Goal: Information Seeking & Learning: Learn about a topic

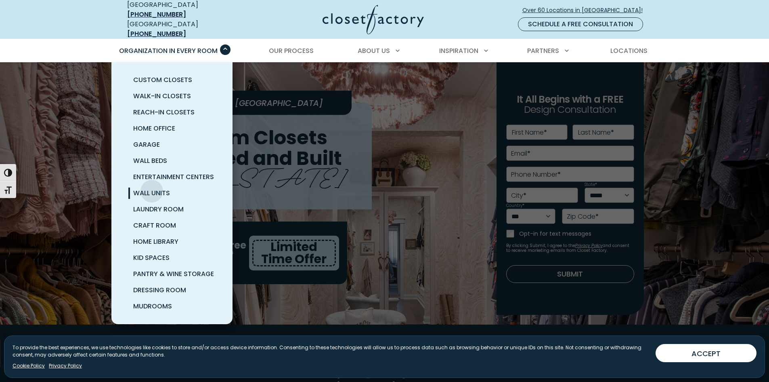
click at [152, 188] on span "Wall Units" at bounding box center [151, 192] width 37 height 9
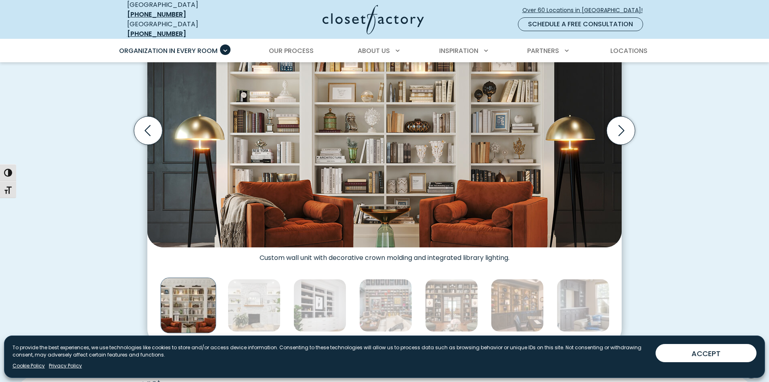
scroll to position [222, 0]
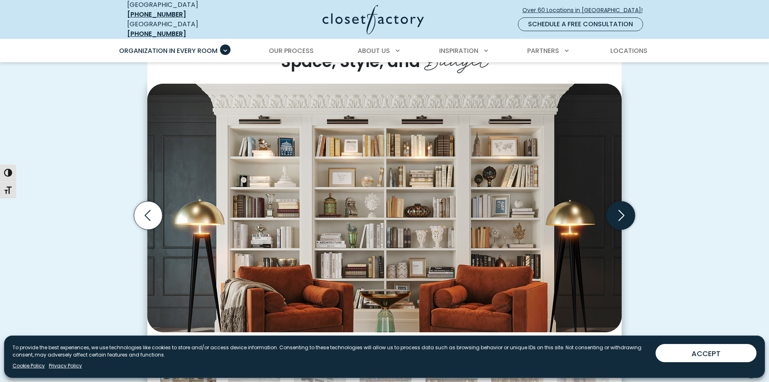
click at [620, 208] on icon "Next slide" at bounding box center [621, 215] width 28 height 28
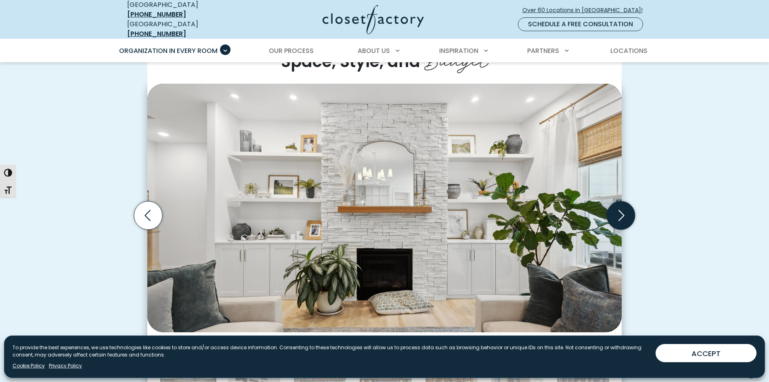
click at [620, 208] on icon "Next slide" at bounding box center [621, 215] width 28 height 28
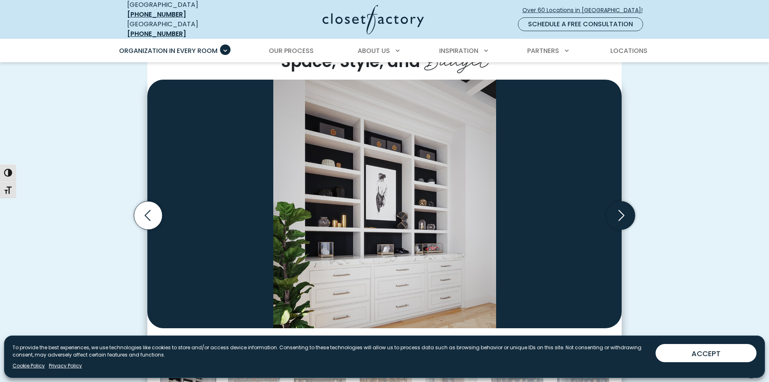
click at [620, 208] on icon "Next slide" at bounding box center [621, 215] width 28 height 28
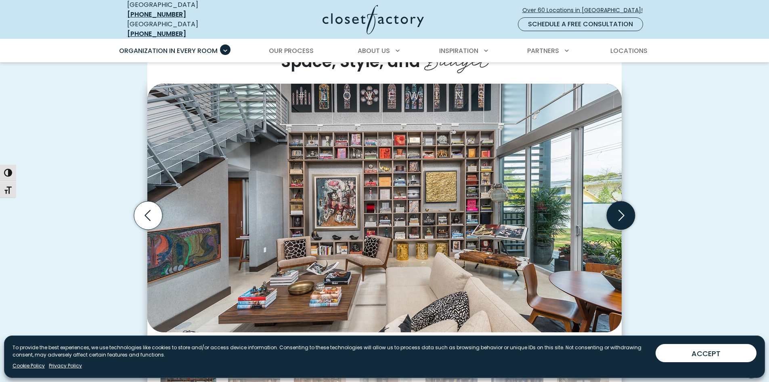
click at [620, 208] on icon "Next slide" at bounding box center [621, 215] width 28 height 28
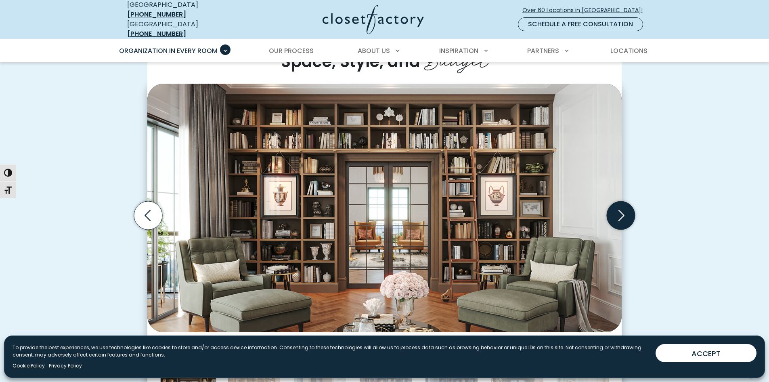
click at [620, 208] on icon "Next slide" at bounding box center [621, 215] width 28 height 28
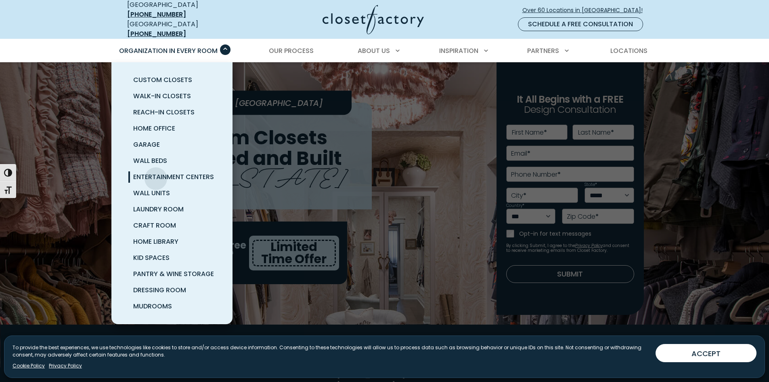
click at [156, 172] on span "Entertainment Centers" at bounding box center [173, 176] width 81 height 9
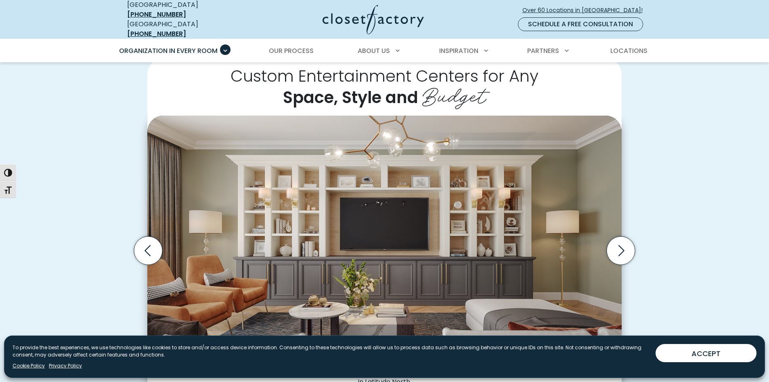
scroll to position [185, 0]
click at [625, 247] on icon "Next slide" at bounding box center [621, 251] width 28 height 28
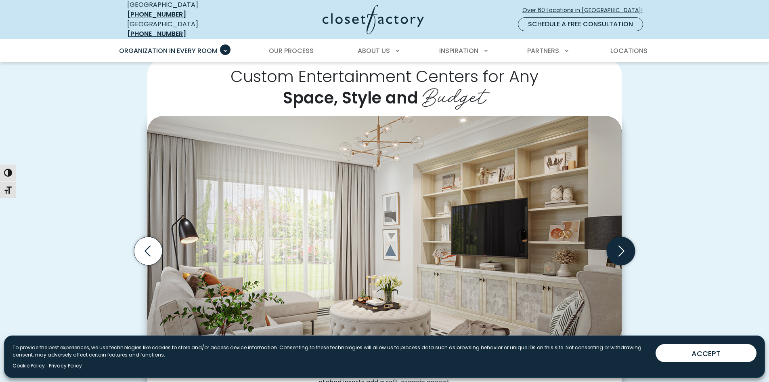
click at [625, 247] on icon "Next slide" at bounding box center [621, 251] width 28 height 28
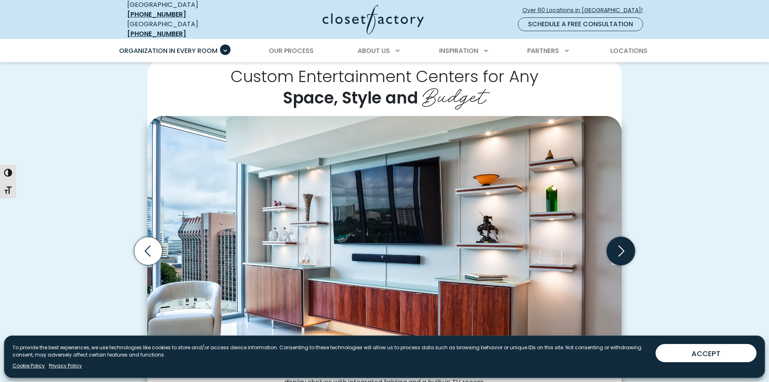
click at [625, 247] on icon "Next slide" at bounding box center [621, 251] width 28 height 28
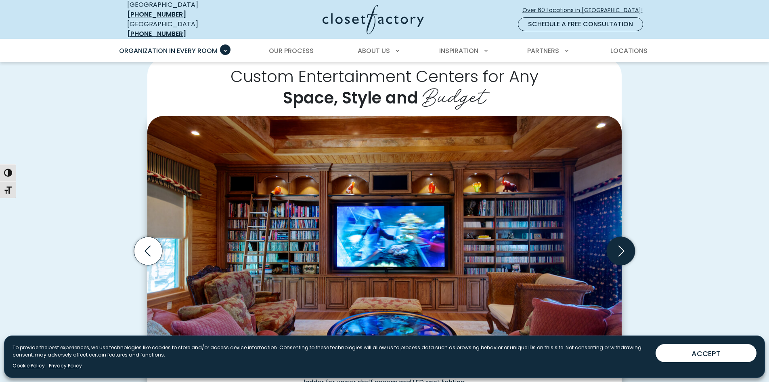
click at [625, 247] on icon "Next slide" at bounding box center [621, 251] width 28 height 28
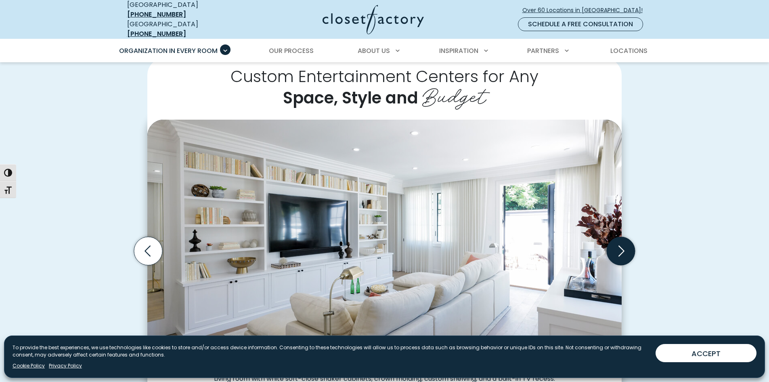
click at [619, 245] on icon "Next slide" at bounding box center [621, 251] width 28 height 28
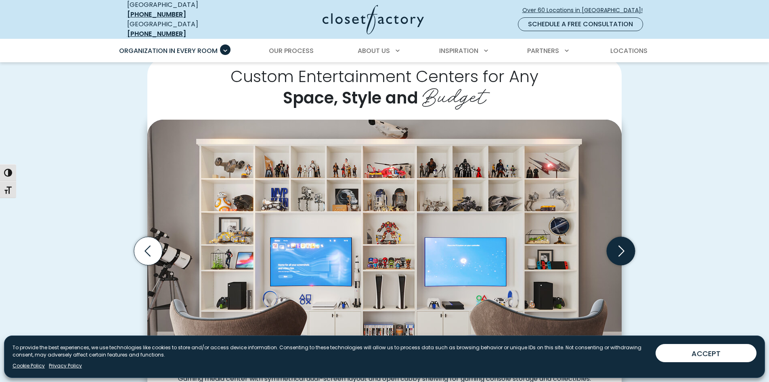
click at [619, 245] on icon "Next slide" at bounding box center [621, 251] width 28 height 28
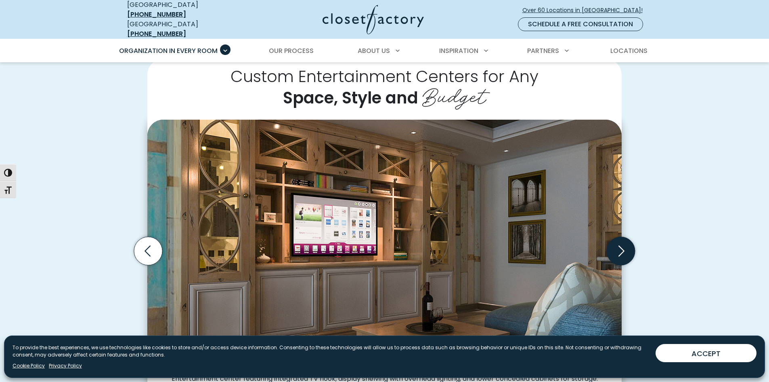
click at [619, 245] on icon "Next slide" at bounding box center [621, 251] width 28 height 28
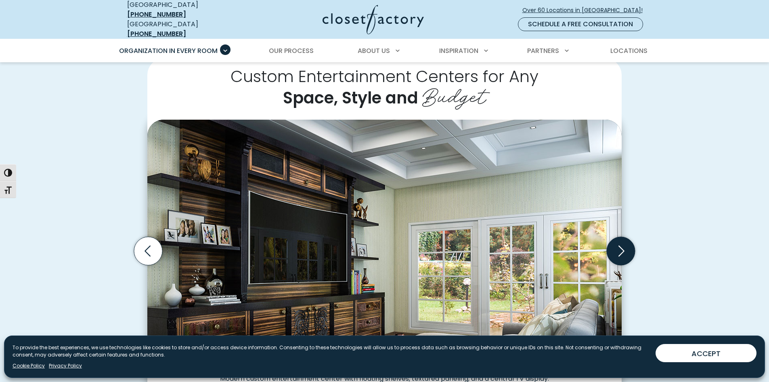
click at [619, 245] on icon "Next slide" at bounding box center [621, 251] width 28 height 28
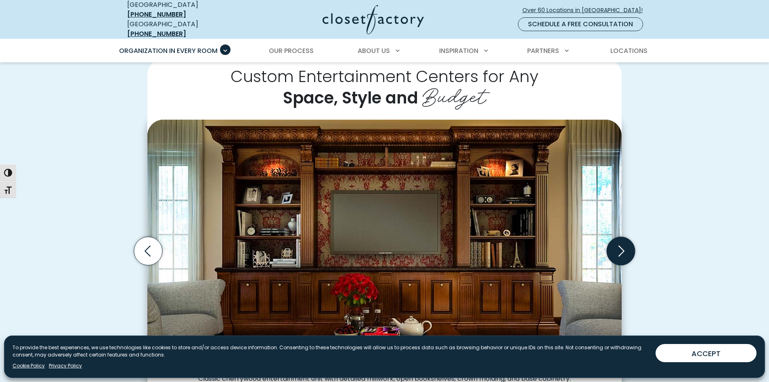
click at [619, 245] on icon "Next slide" at bounding box center [621, 251] width 28 height 28
